Goal: Task Accomplishment & Management: Manage account settings

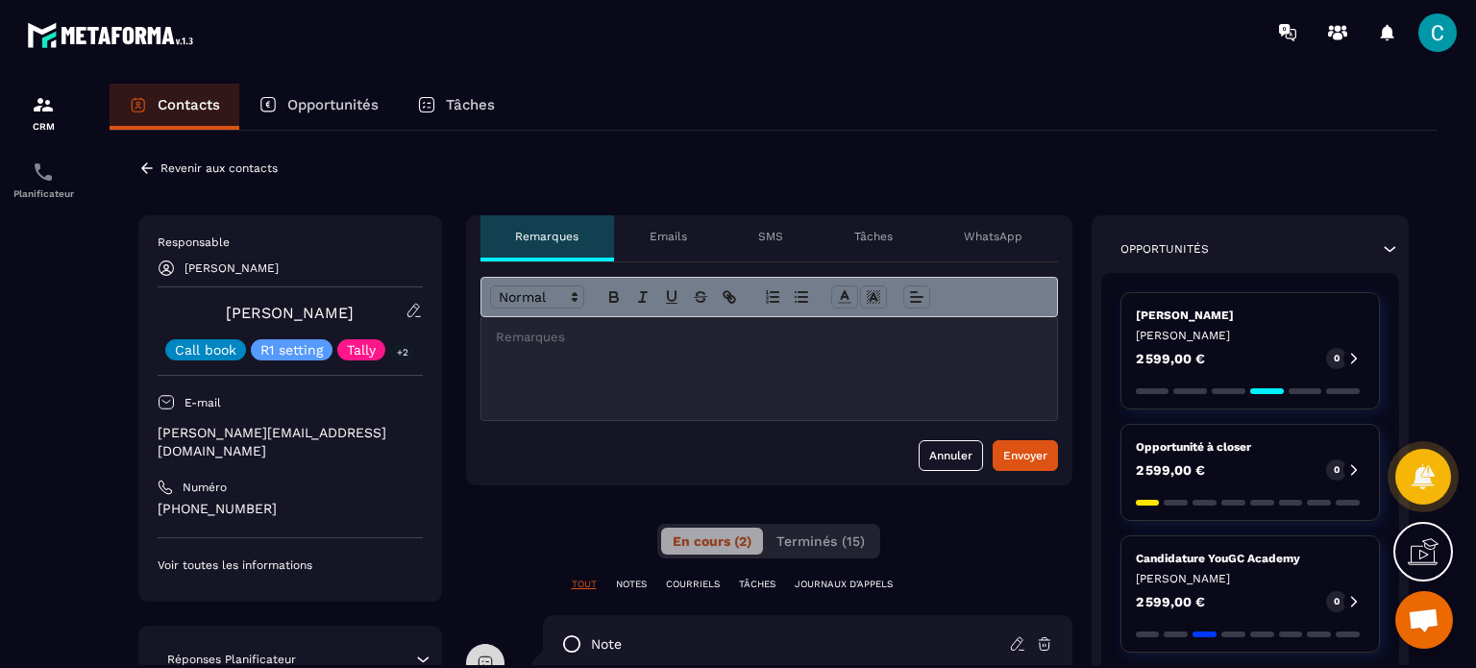
click at [842, 528] on button "Terminés (15)" at bounding box center [821, 541] width 112 height 27
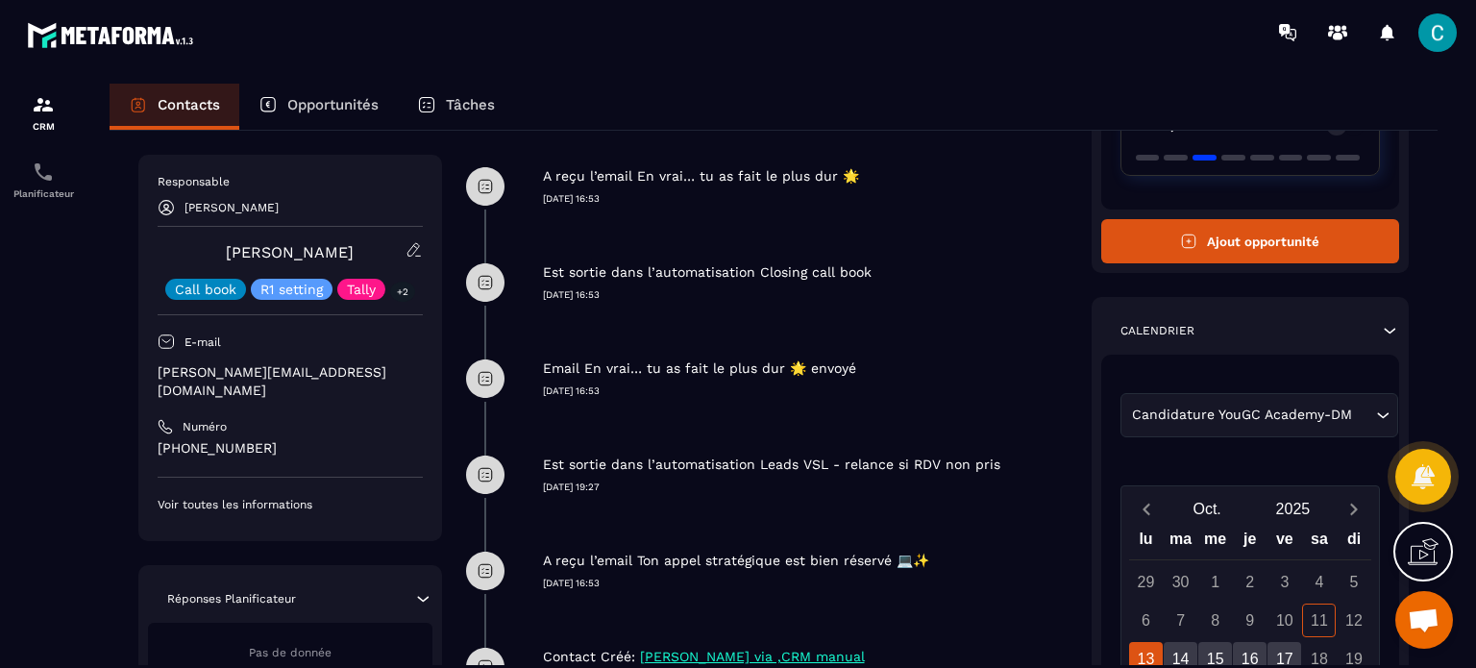
scroll to position [481, 0]
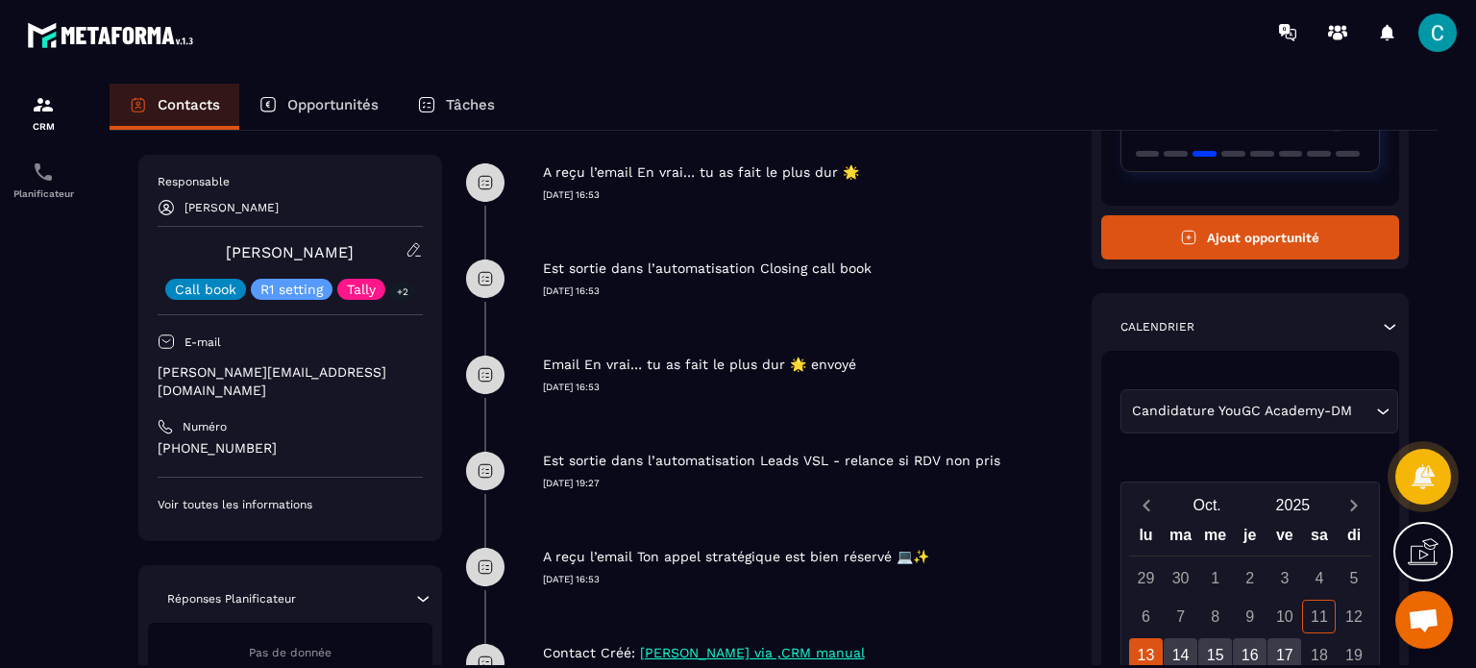
click at [164, 101] on p "Contacts" at bounding box center [189, 104] width 62 height 17
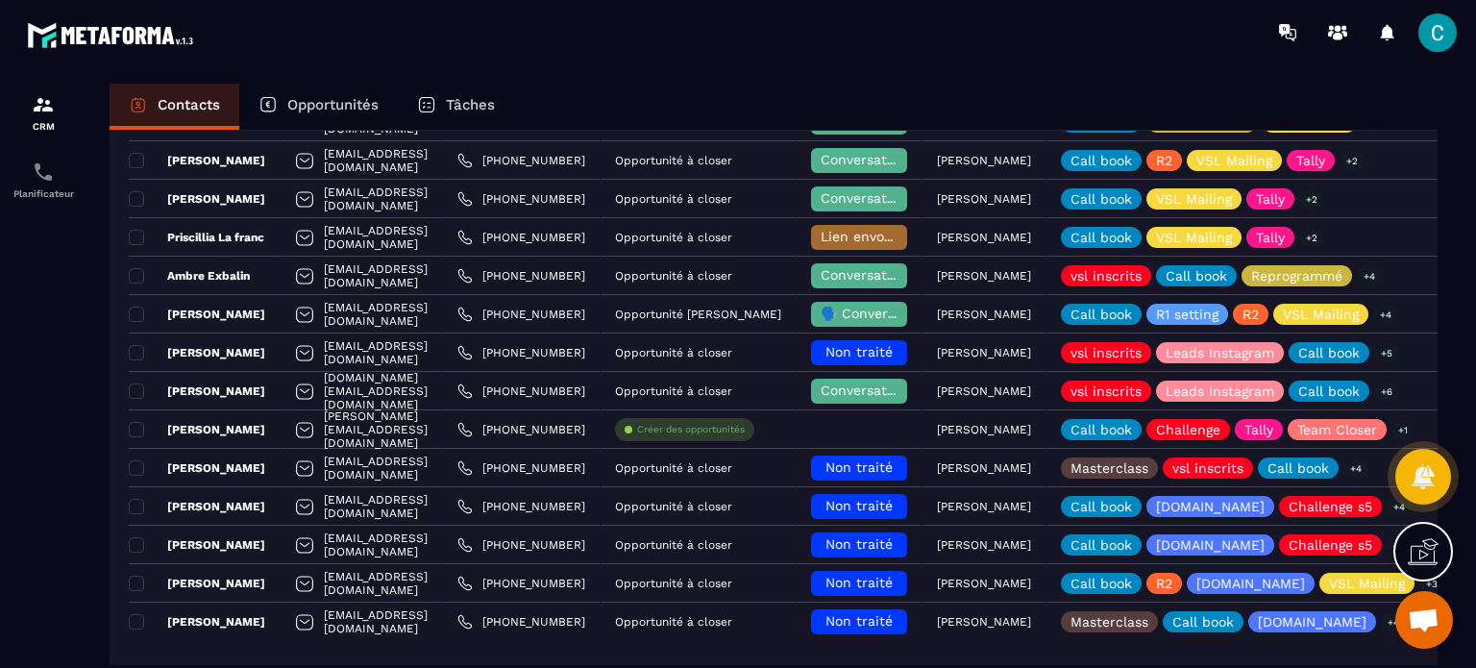
scroll to position [1577, 0]
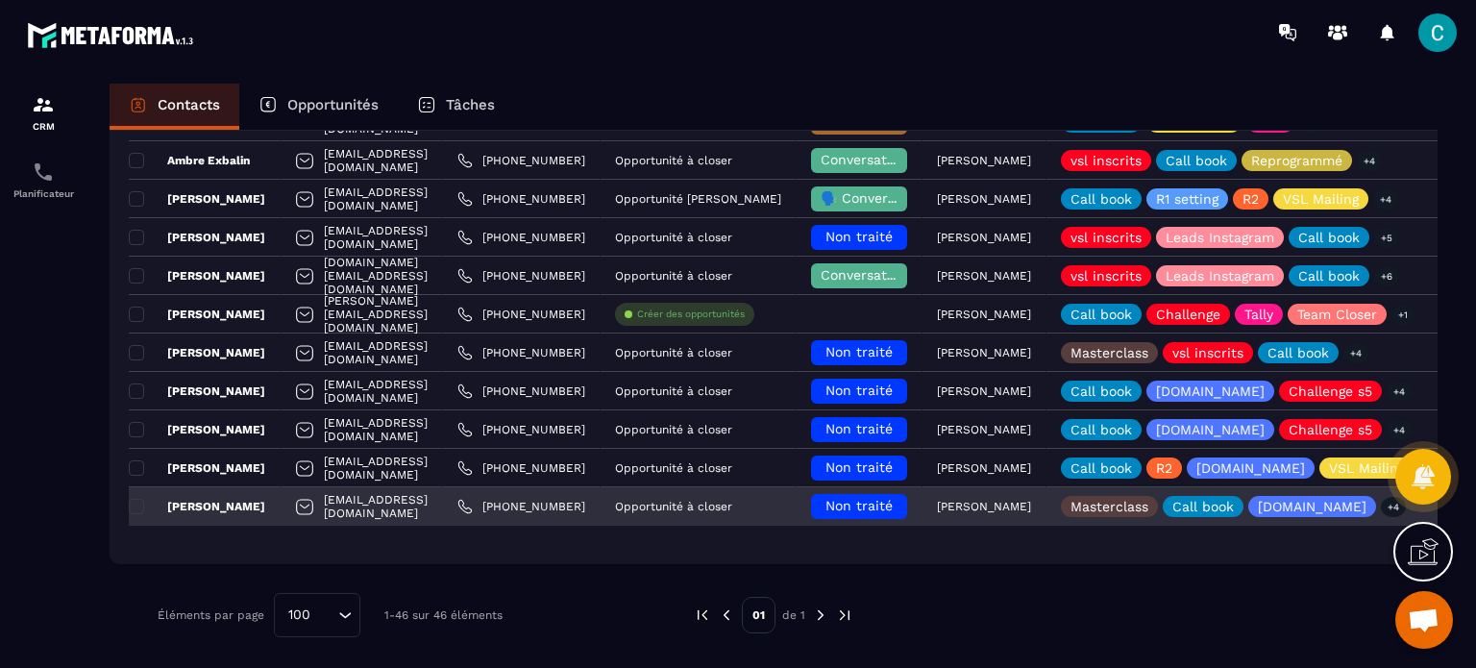
click at [893, 511] on span "Non traité" at bounding box center [859, 505] width 67 height 15
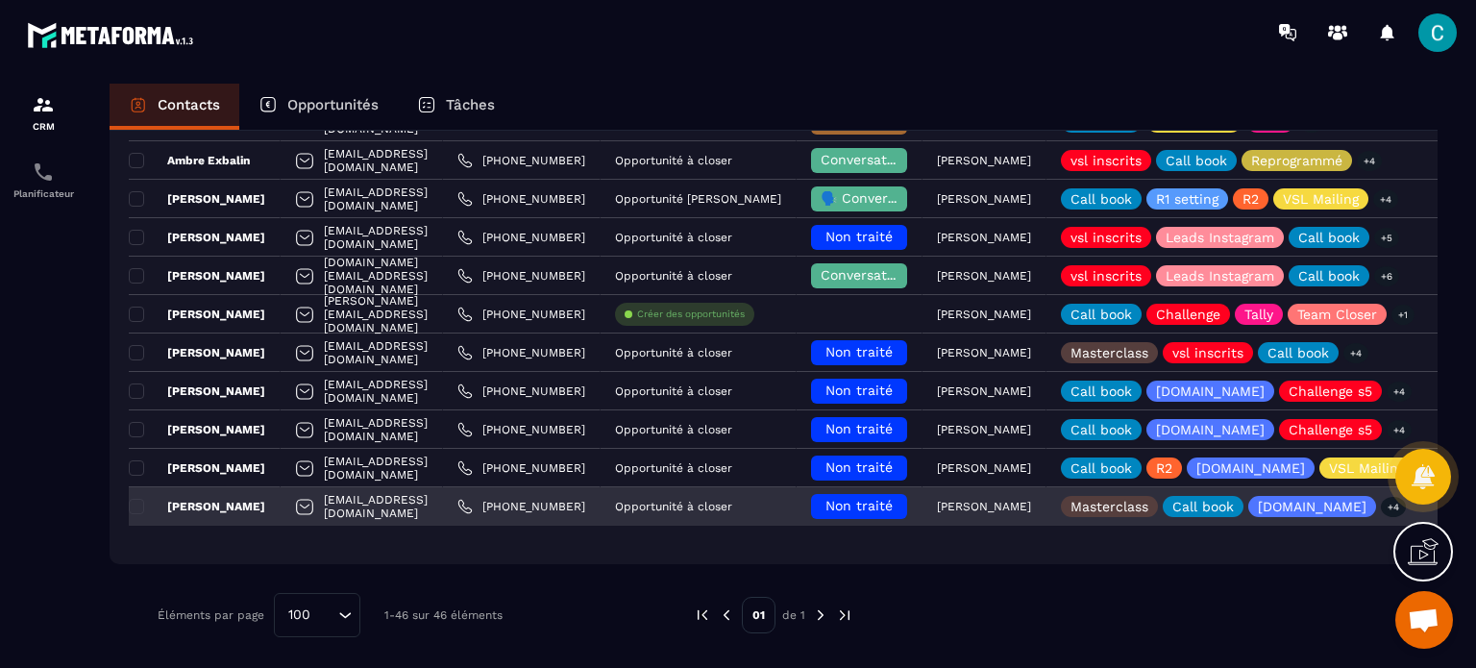
click at [893, 511] on span "Non traité" at bounding box center [859, 505] width 67 height 15
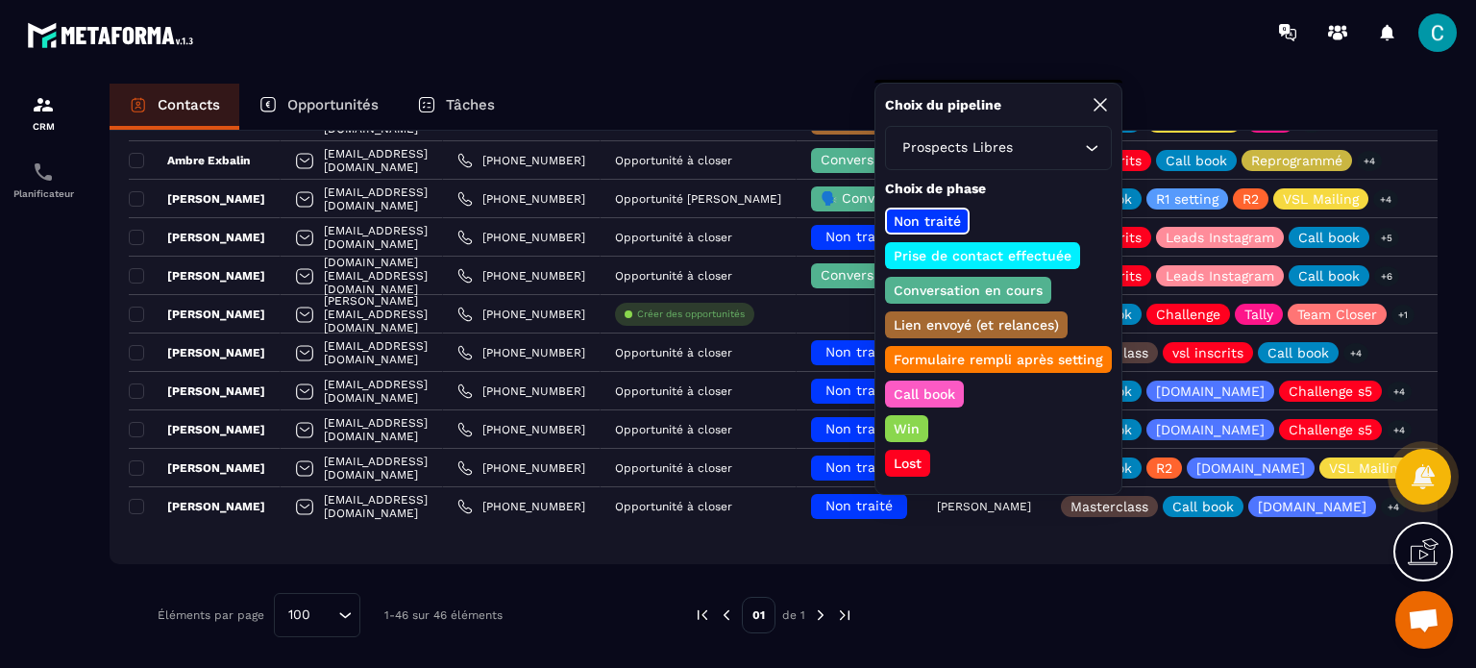
click at [920, 260] on p "Prise de contact effectuée" at bounding box center [983, 255] width 184 height 19
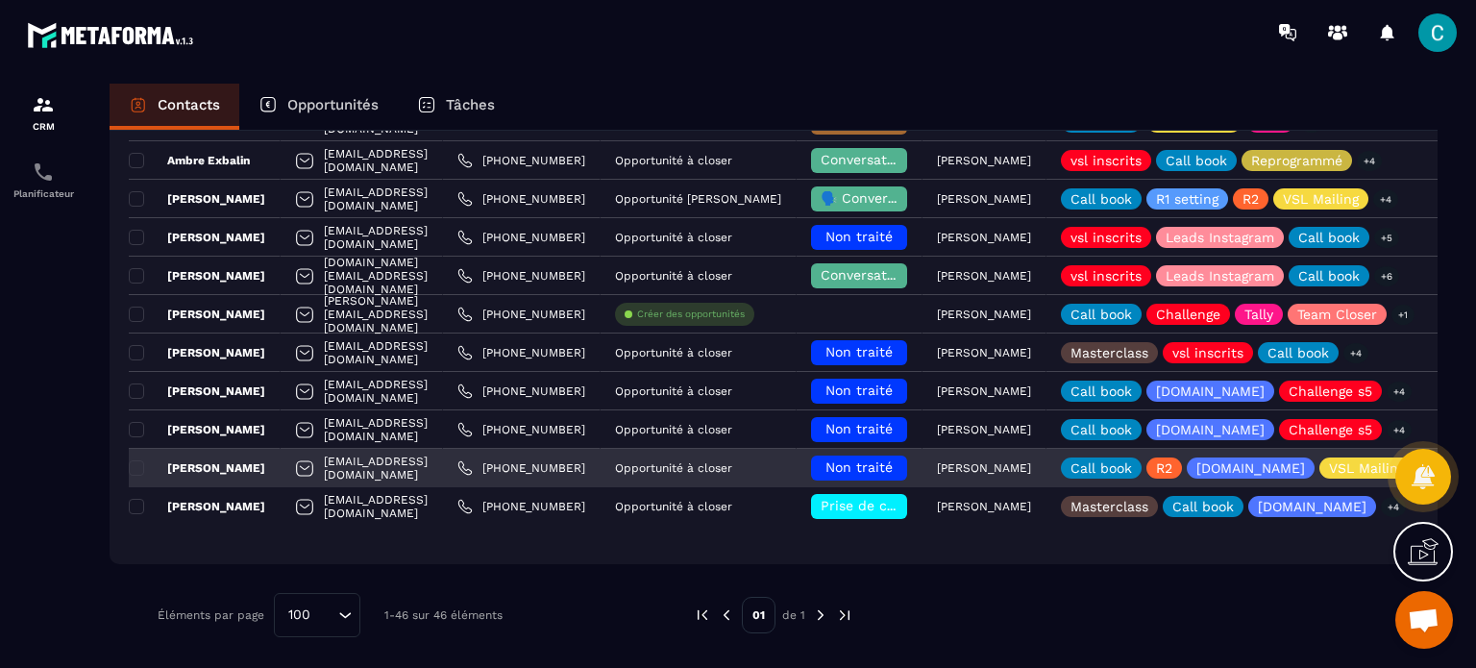
click at [893, 468] on span "Non traité" at bounding box center [859, 466] width 67 height 15
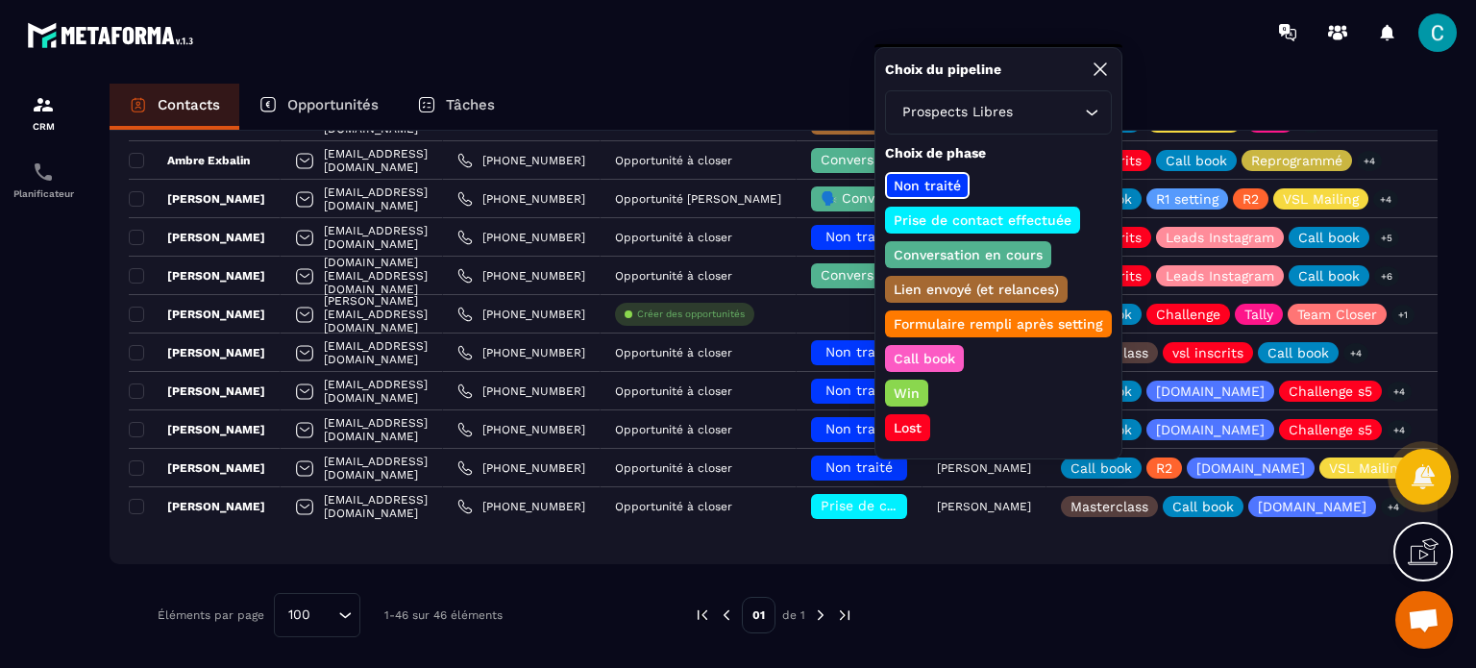
click at [962, 255] on p "Conversation en cours" at bounding box center [968, 254] width 155 height 19
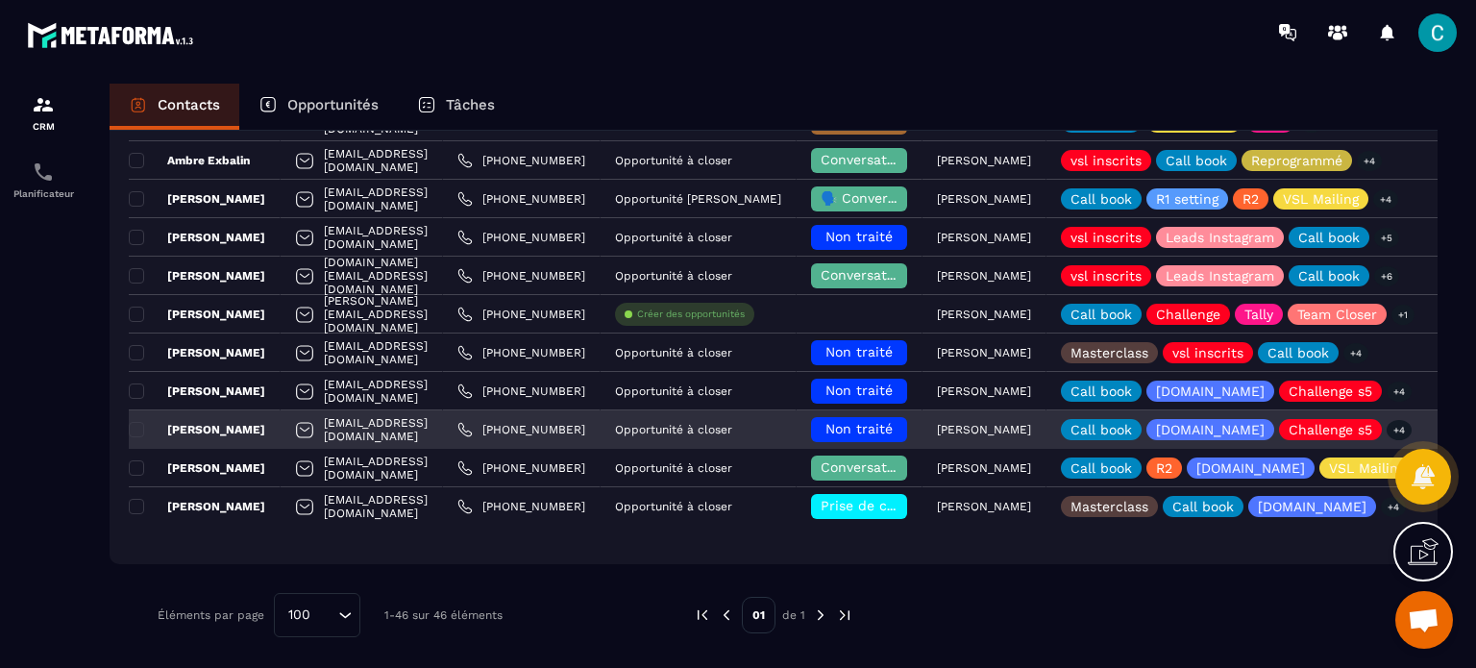
click at [893, 422] on span "Non traité" at bounding box center [859, 428] width 67 height 15
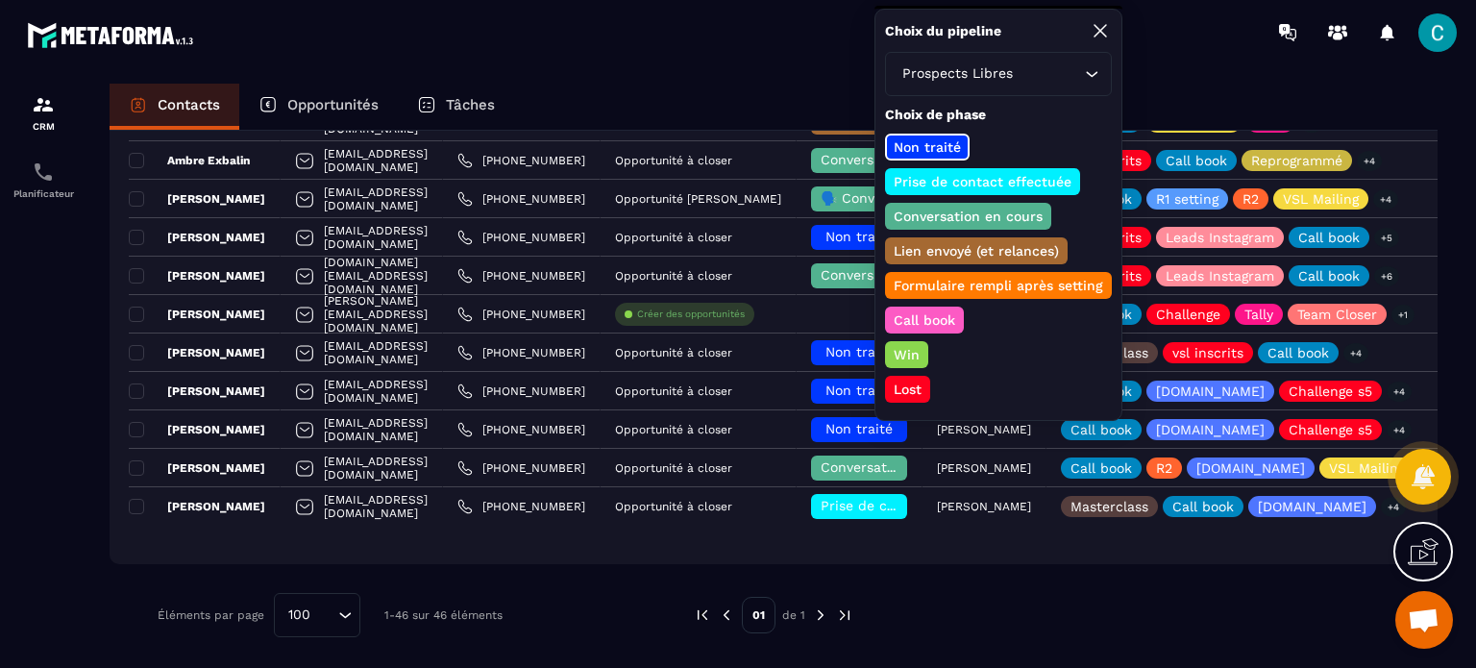
click at [965, 183] on p "Prise de contact effectuée" at bounding box center [983, 181] width 184 height 19
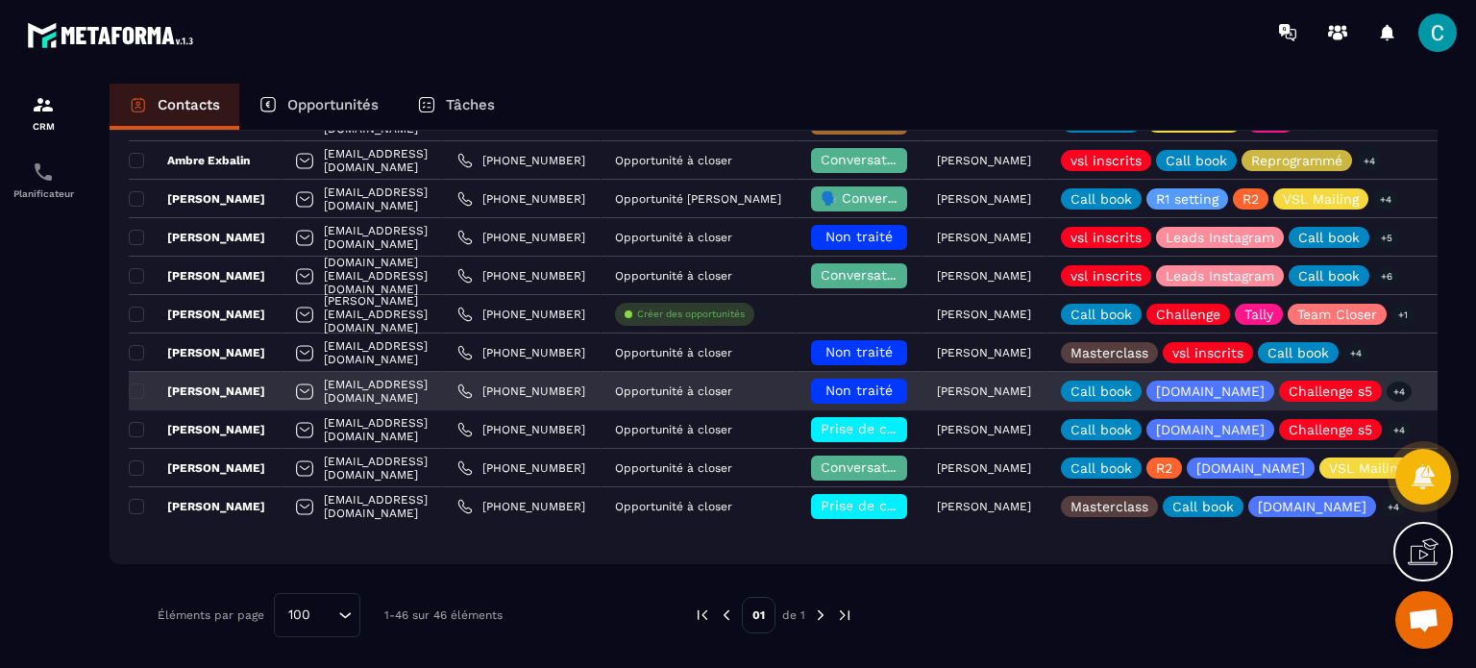
click at [893, 391] on span "Non traité" at bounding box center [859, 390] width 67 height 15
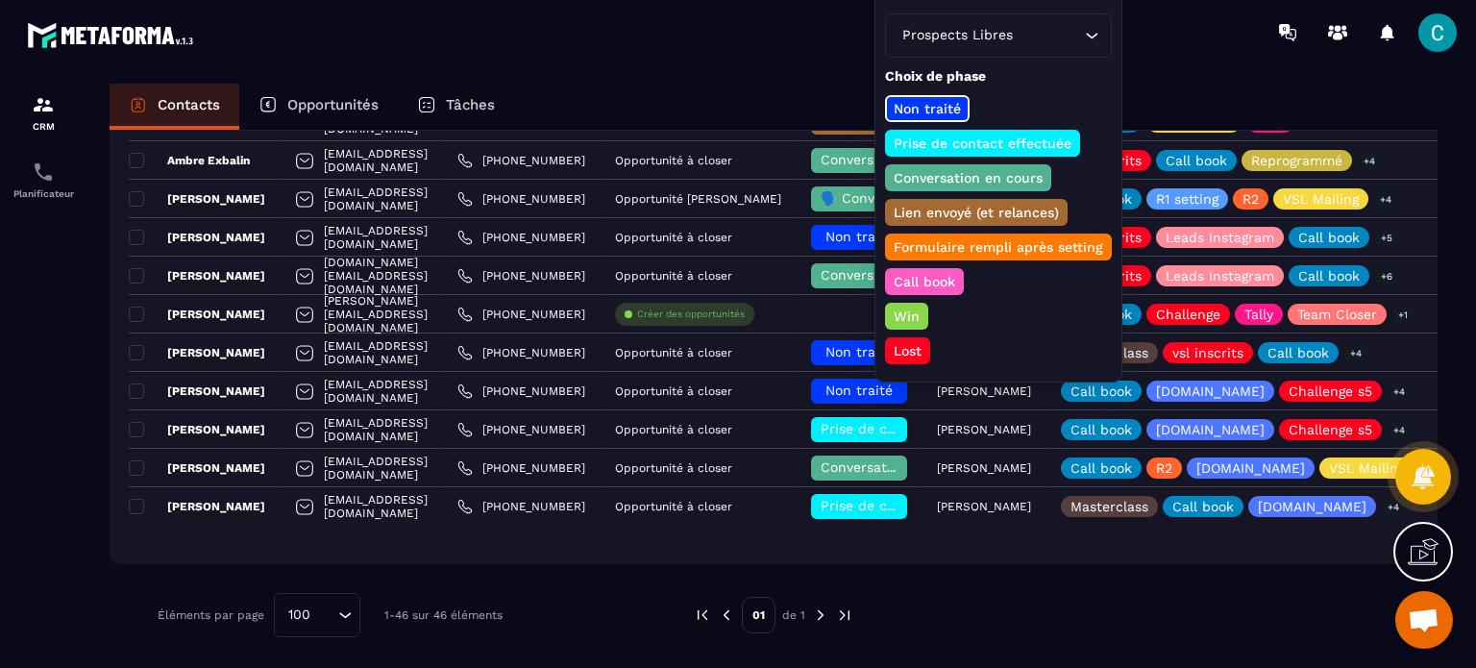
click at [1002, 177] on p "Conversation en cours" at bounding box center [968, 177] width 155 height 19
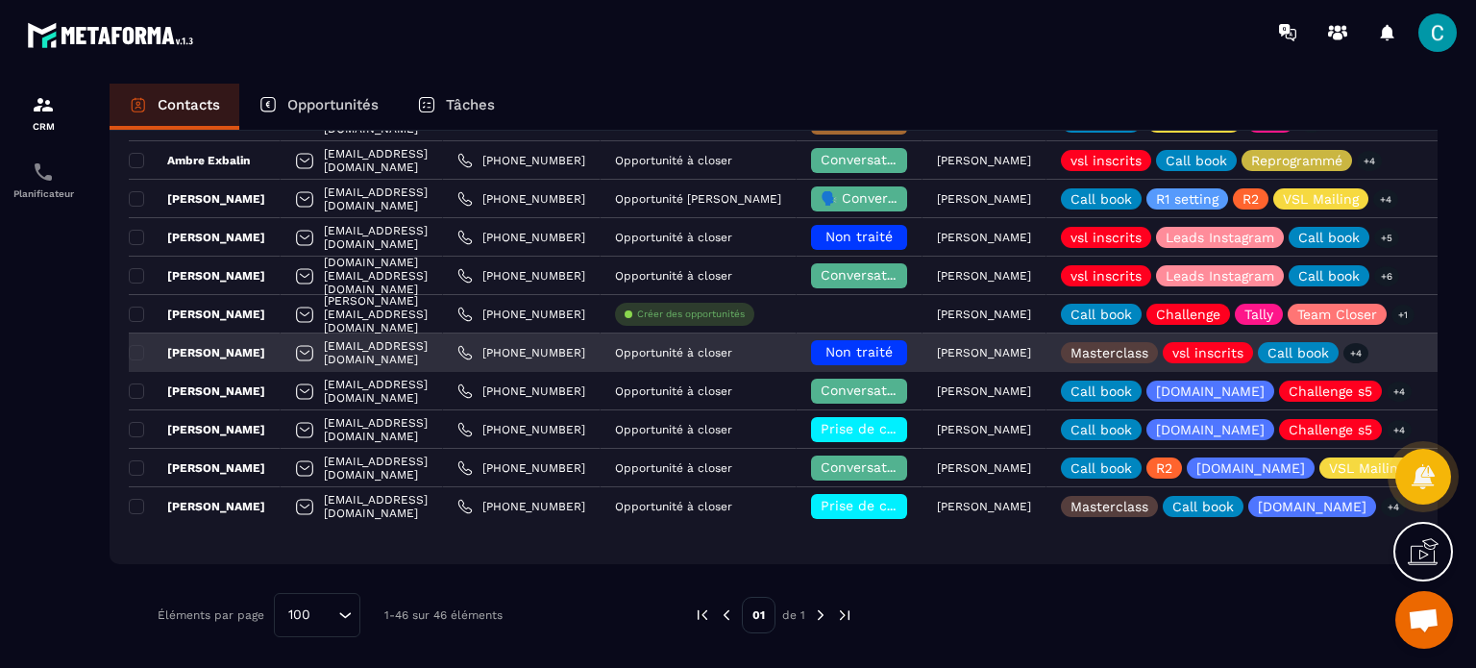
click at [893, 354] on span "Non traité" at bounding box center [859, 351] width 67 height 15
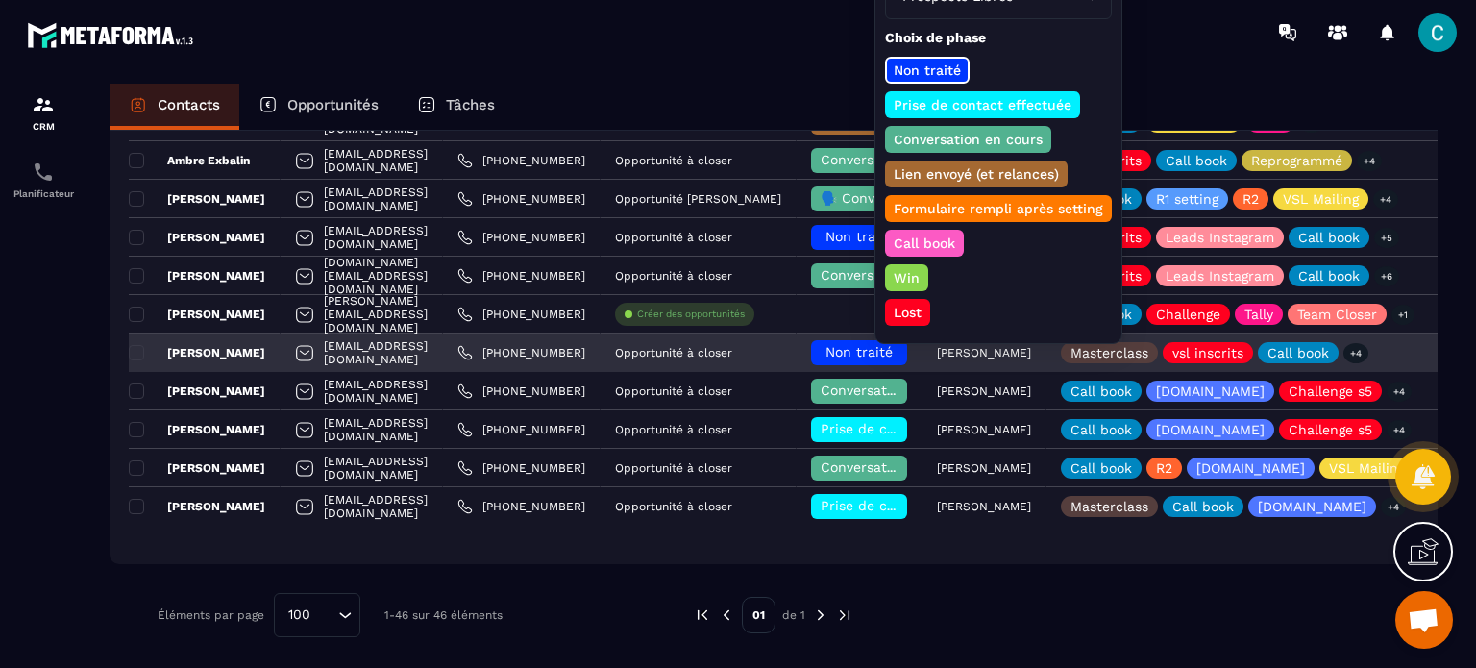
click at [213, 345] on p "[PERSON_NAME]" at bounding box center [197, 352] width 136 height 15
